Goal: Information Seeking & Learning: Learn about a topic

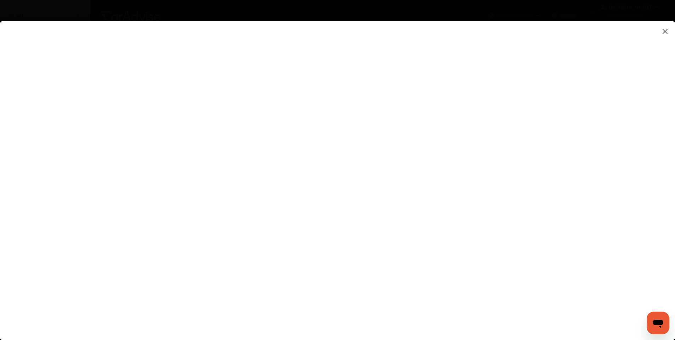
click at [560, 95] on flutter-view at bounding box center [337, 173] width 675 height 305
click at [665, 29] on img at bounding box center [665, 31] width 9 height 9
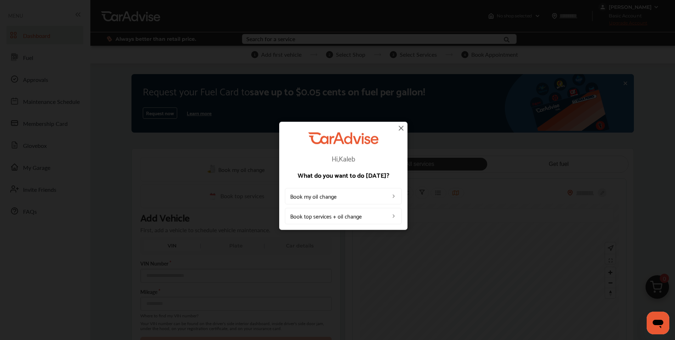
click at [402, 128] on img at bounding box center [401, 128] width 9 height 9
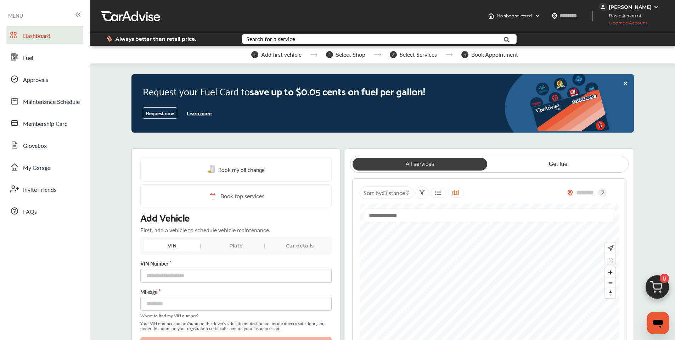
click at [196, 115] on button "Learn more" at bounding box center [199, 113] width 30 height 11
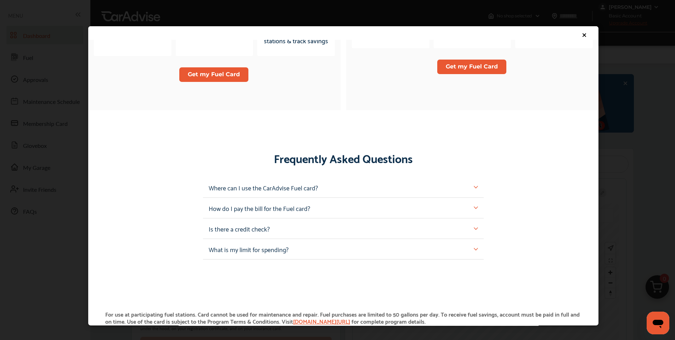
scroll to position [567, 0]
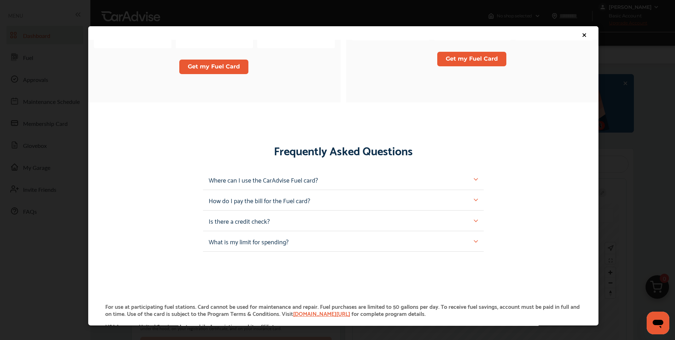
click at [297, 180] on p "Where can I use the CarAdvise Fuel card?" at bounding box center [263, 179] width 109 height 9
drag, startPoint x: 478, startPoint y: 176, endPoint x: 476, endPoint y: 179, distance: 3.6
click at [478, 178] on div "Where can I use the CarAdvise Fuel card?" at bounding box center [343, 179] width 281 height 21
click at [474, 180] on div "Where can I use the CarAdvise Fuel card?" at bounding box center [343, 179] width 281 height 21
click at [474, 179] on img at bounding box center [476, 179] width 4 height 4
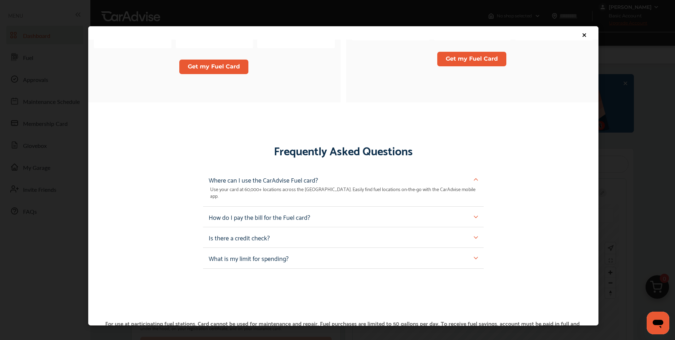
click at [469, 212] on div "How do I pay the bill for the Fuel card?" at bounding box center [343, 216] width 269 height 9
click at [474, 214] on img at bounding box center [476, 216] width 4 height 4
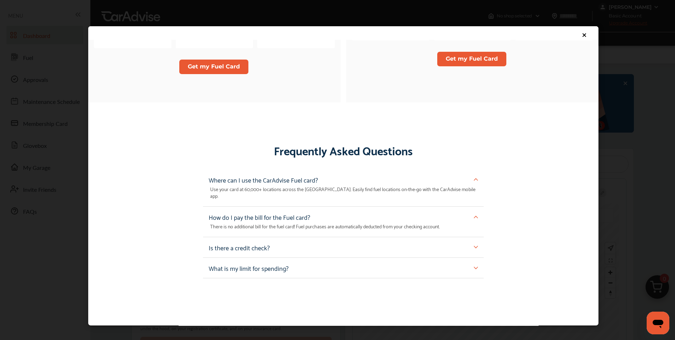
click at [474, 214] on img at bounding box center [476, 216] width 4 height 4
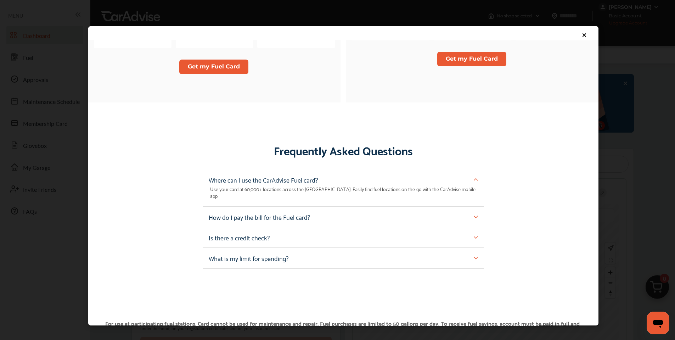
click at [474, 235] on img at bounding box center [476, 237] width 4 height 4
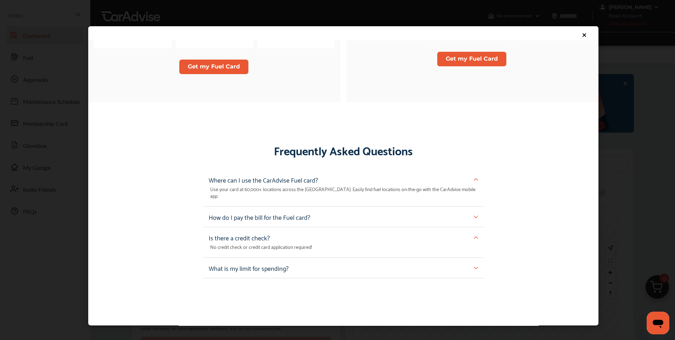
click at [474, 235] on img at bounding box center [476, 237] width 4 height 4
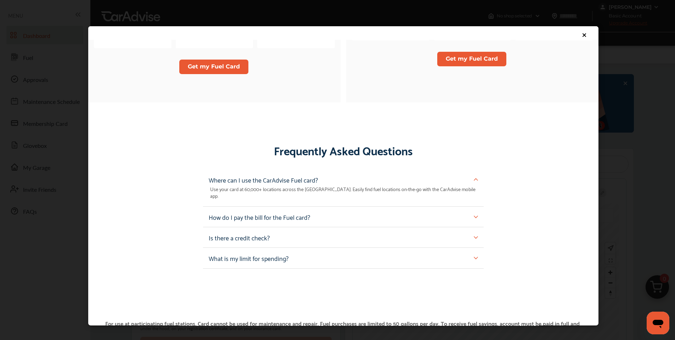
click at [476, 250] on div "What is my limit for spending?" at bounding box center [343, 258] width 281 height 21
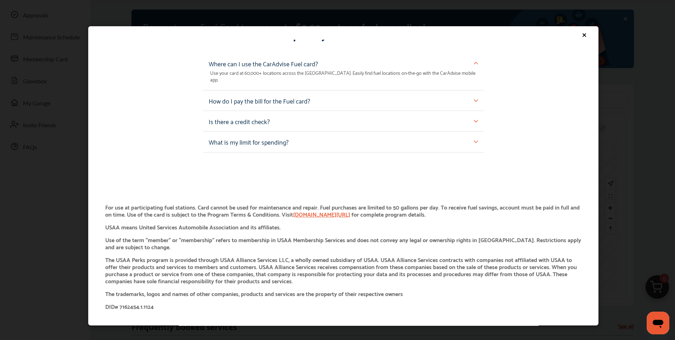
scroll to position [71, 0]
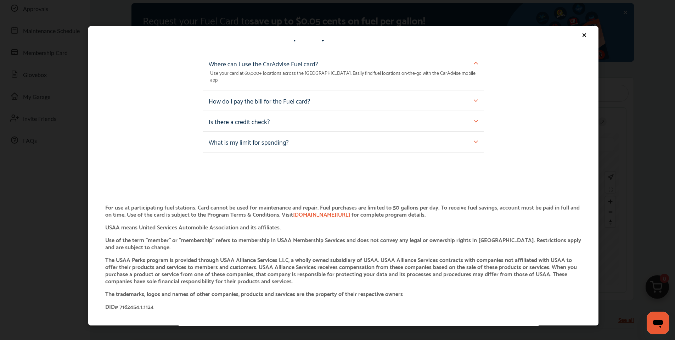
click at [582, 34] on icon at bounding box center [585, 35] width 6 height 6
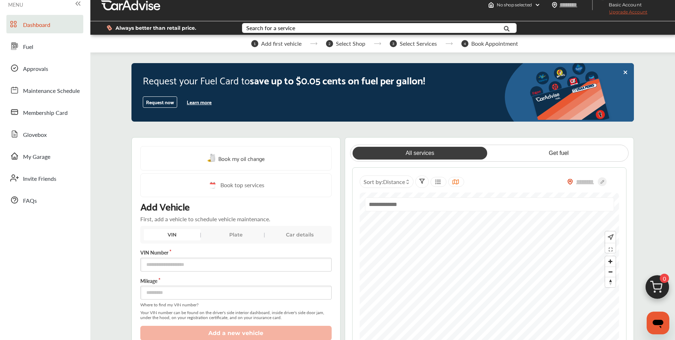
scroll to position [0, 0]
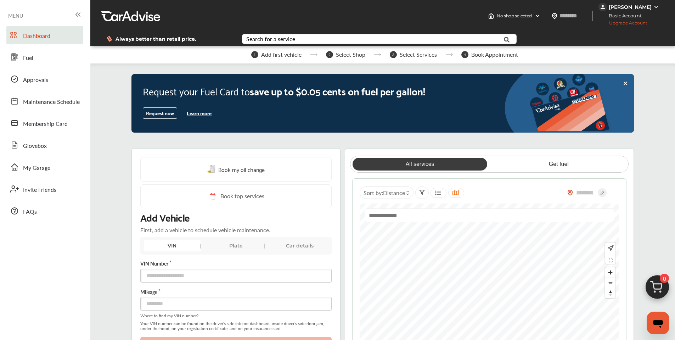
click at [79, 13] on icon at bounding box center [79, 15] width 2 height 4
